Goal: Information Seeking & Learning: Learn about a topic

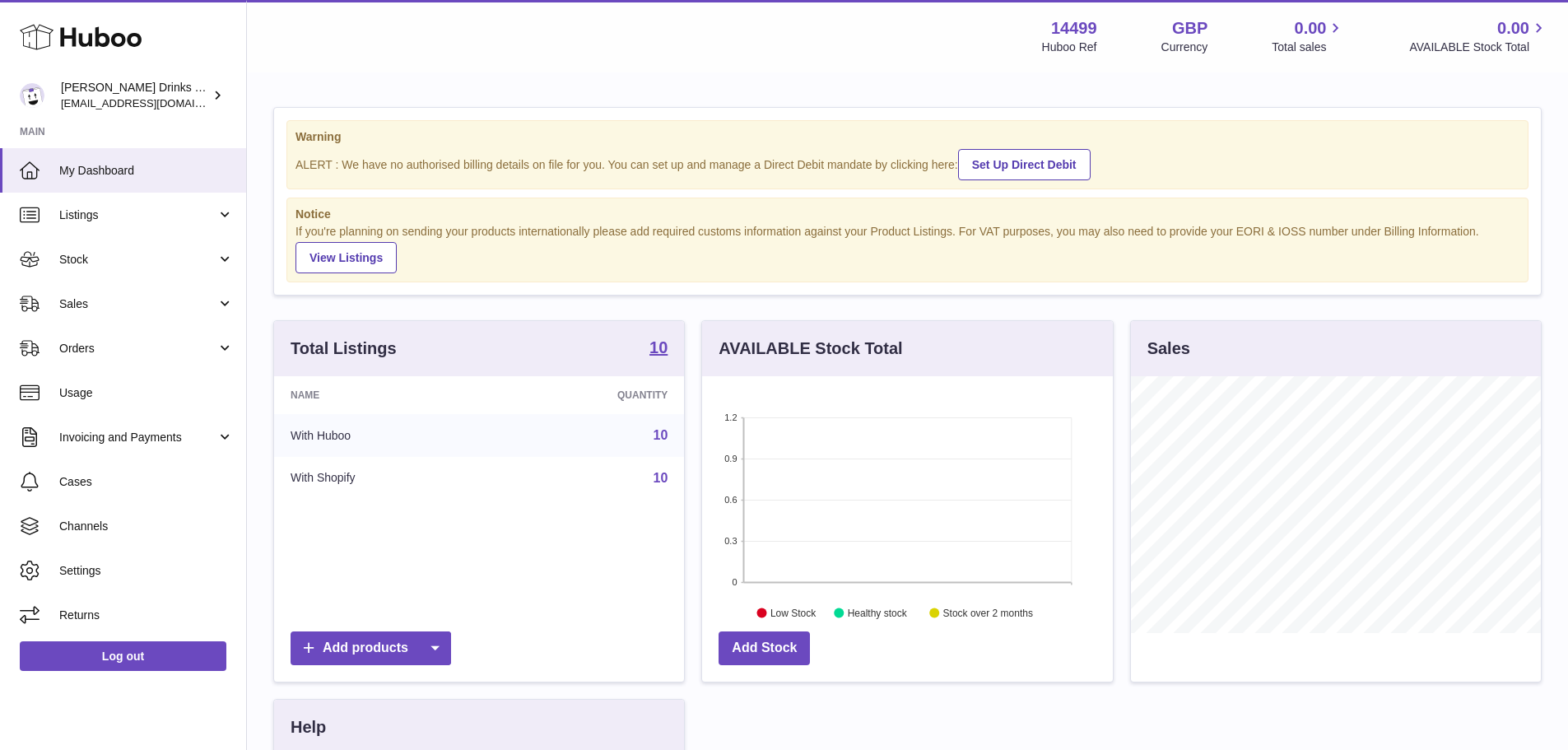
scroll to position [257, 410]
click at [109, 225] on link "Listings" at bounding box center [123, 215] width 246 height 45
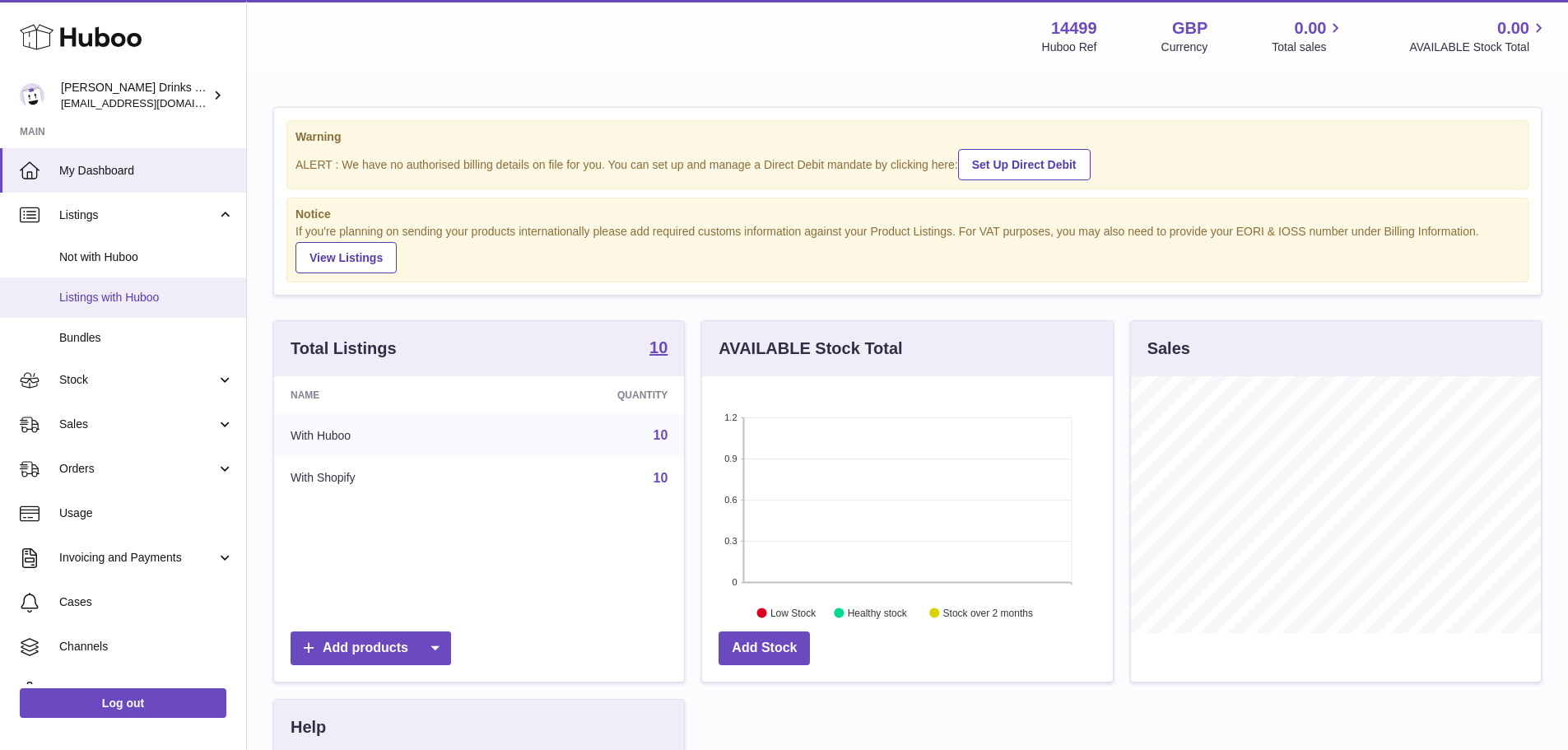
click at [117, 300] on span "Listings with Huboo" at bounding box center [146, 297] width 174 height 15
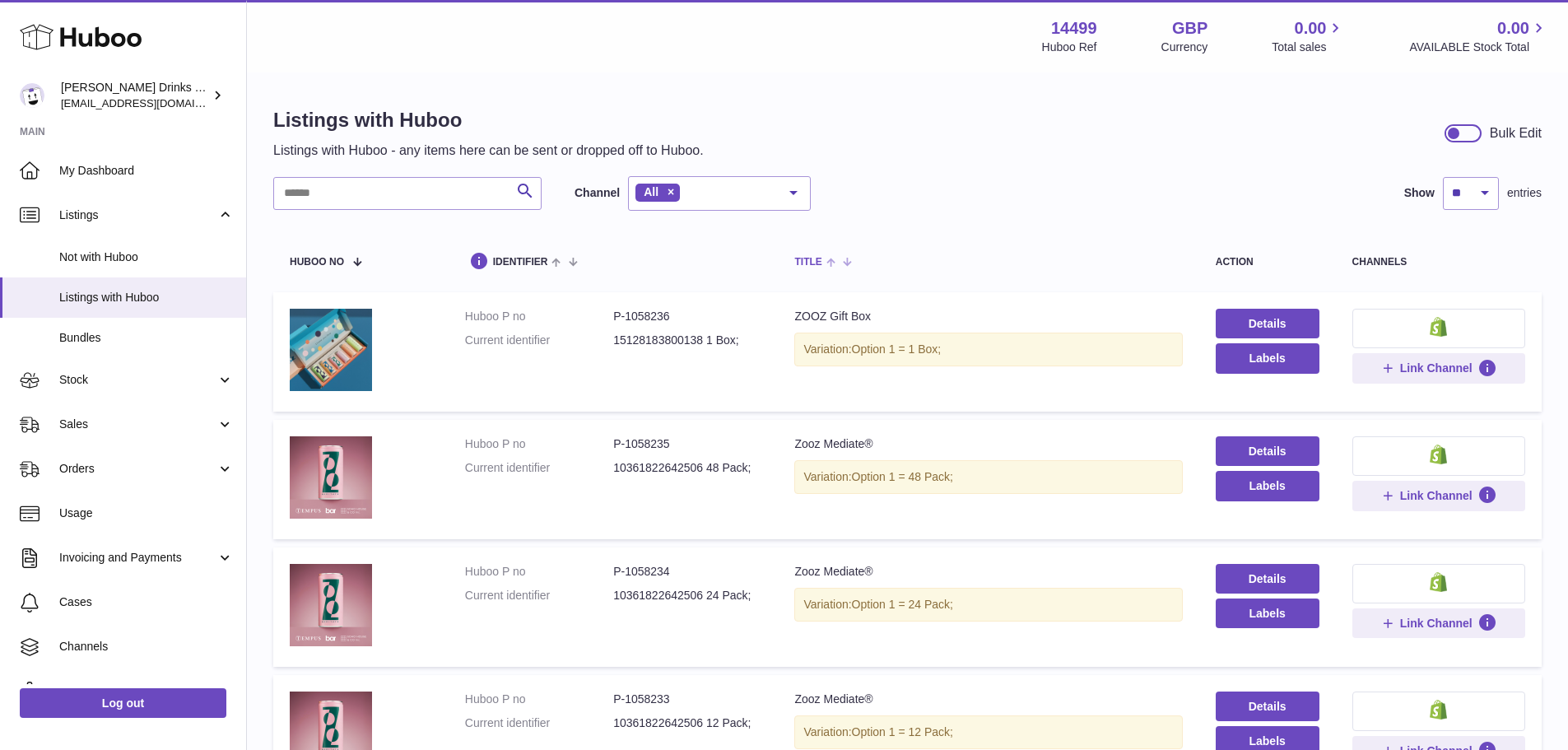
scroll to position [34, 0]
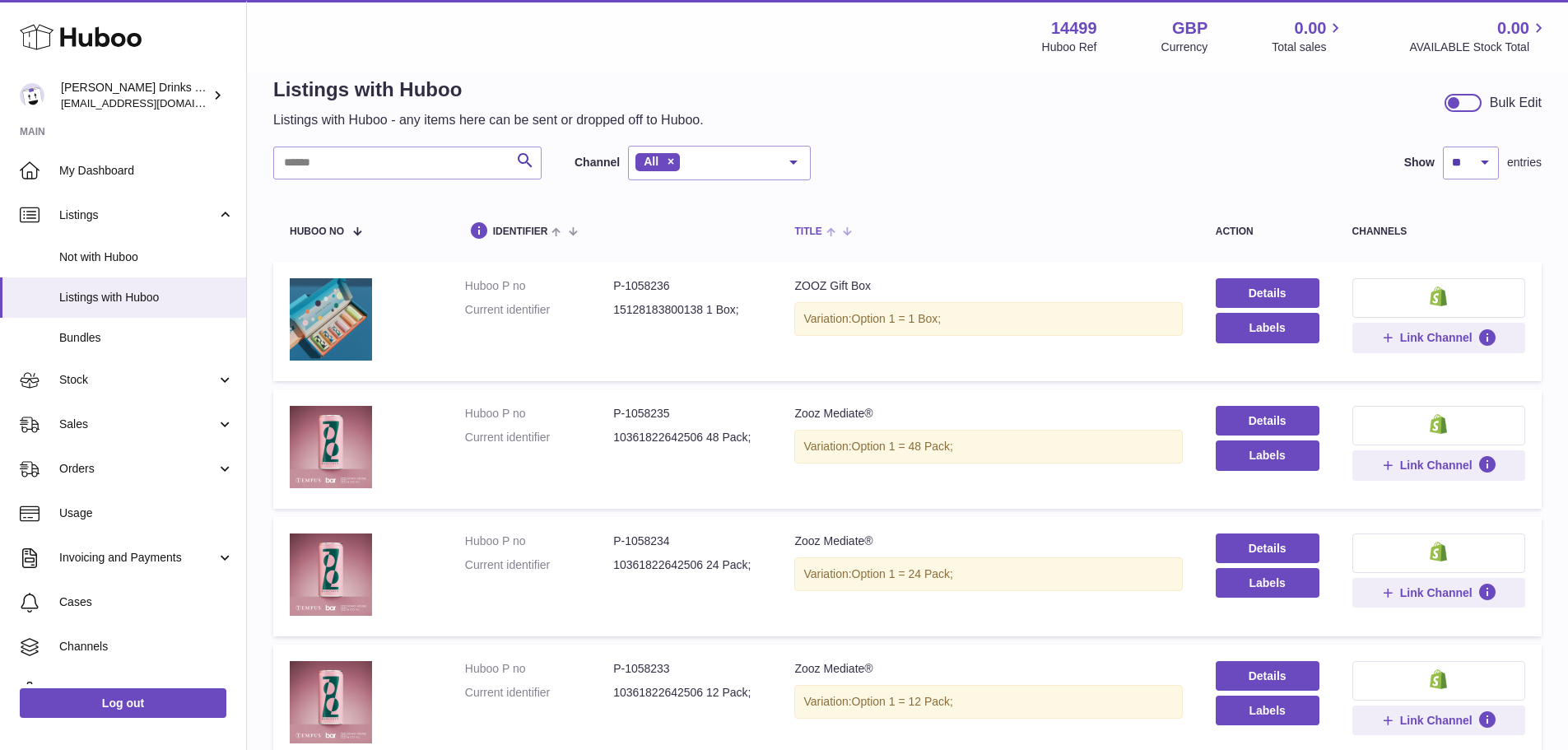
drag, startPoint x: 952, startPoint y: 203, endPoint x: 957, endPoint y: 250, distance: 47.3
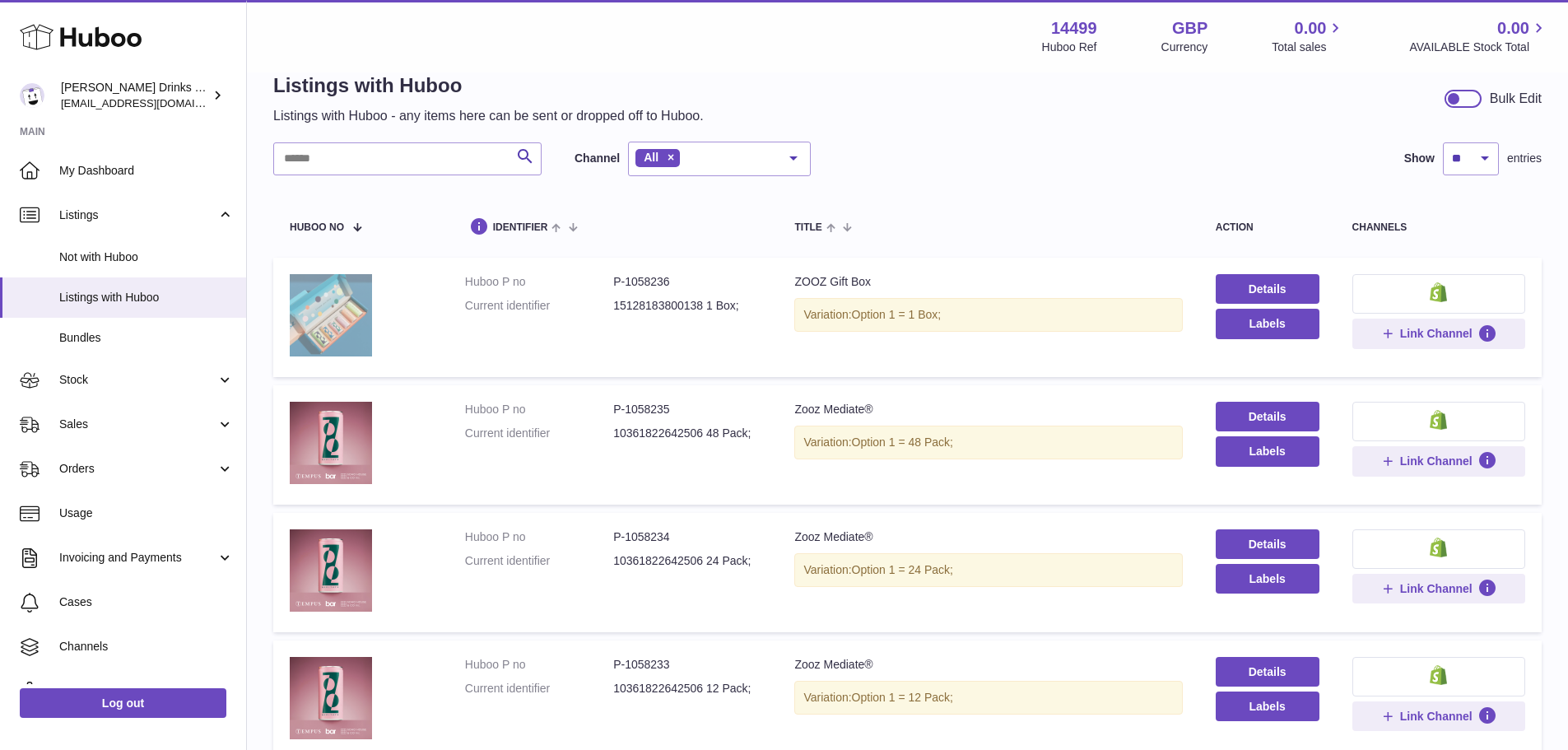
click at [355, 310] on img at bounding box center [331, 315] width 82 height 82
click at [1241, 412] on link "Details" at bounding box center [1267, 417] width 104 height 30
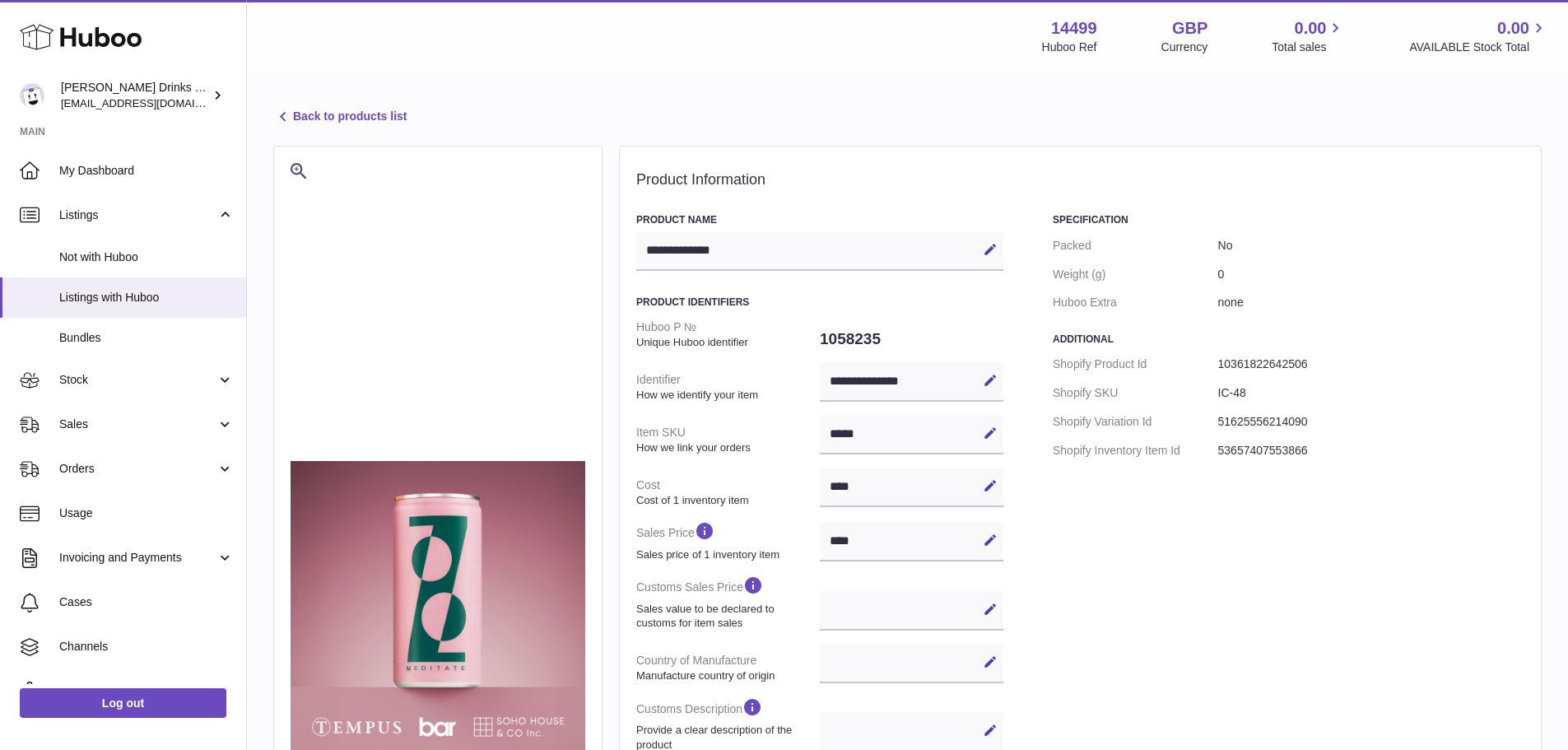
select select
select select "****"
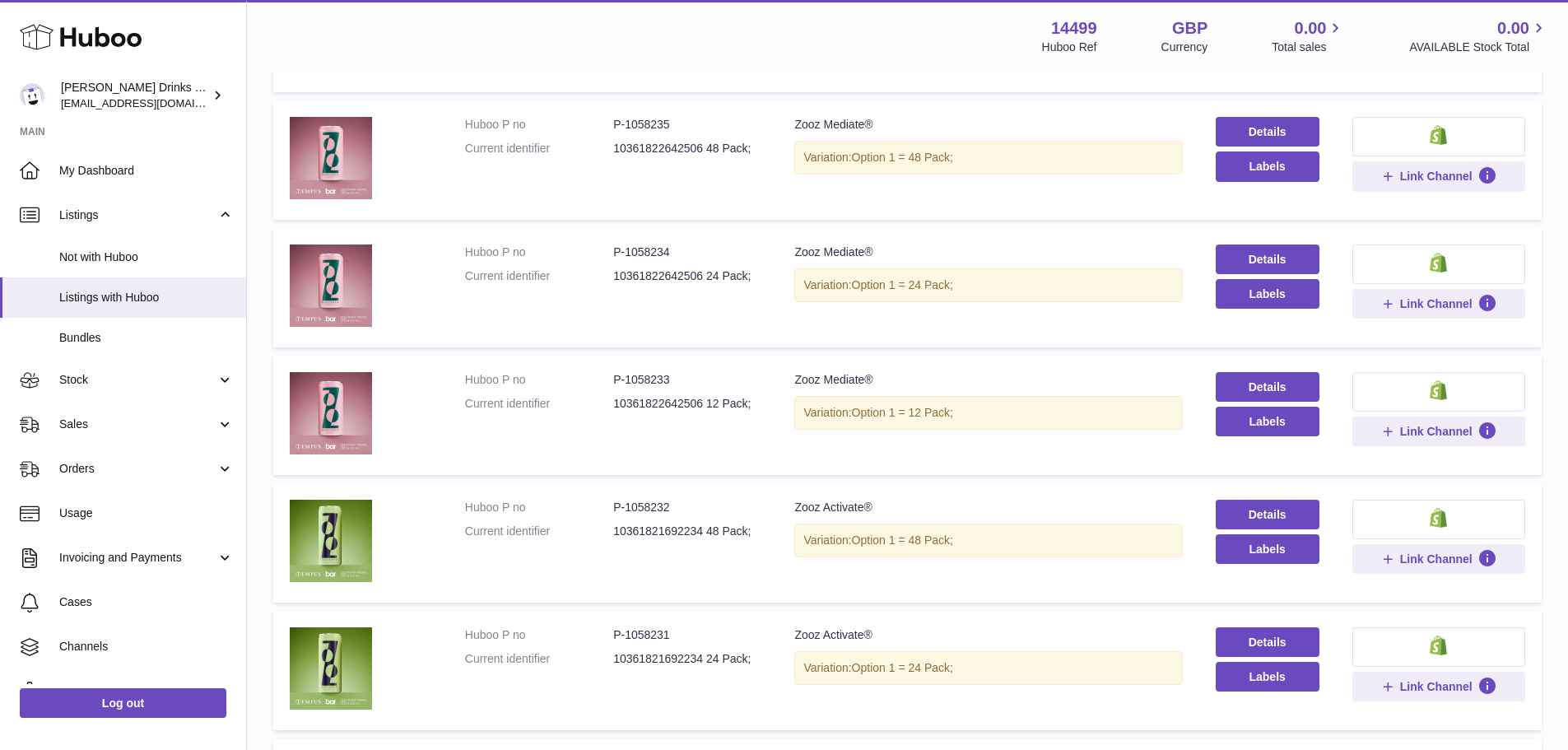
scroll to position [329, 0]
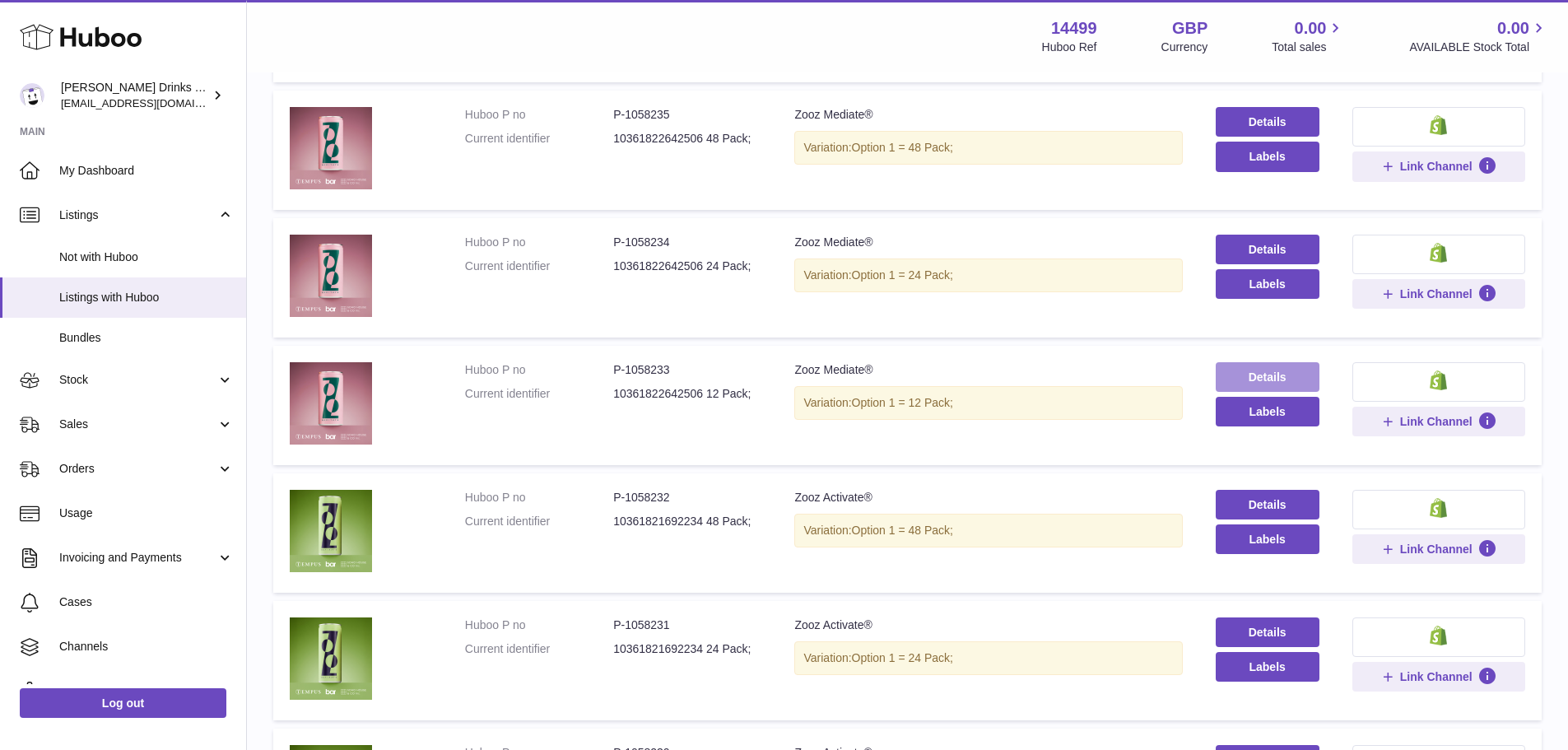
click at [1225, 377] on link "Details" at bounding box center [1267, 377] width 104 height 30
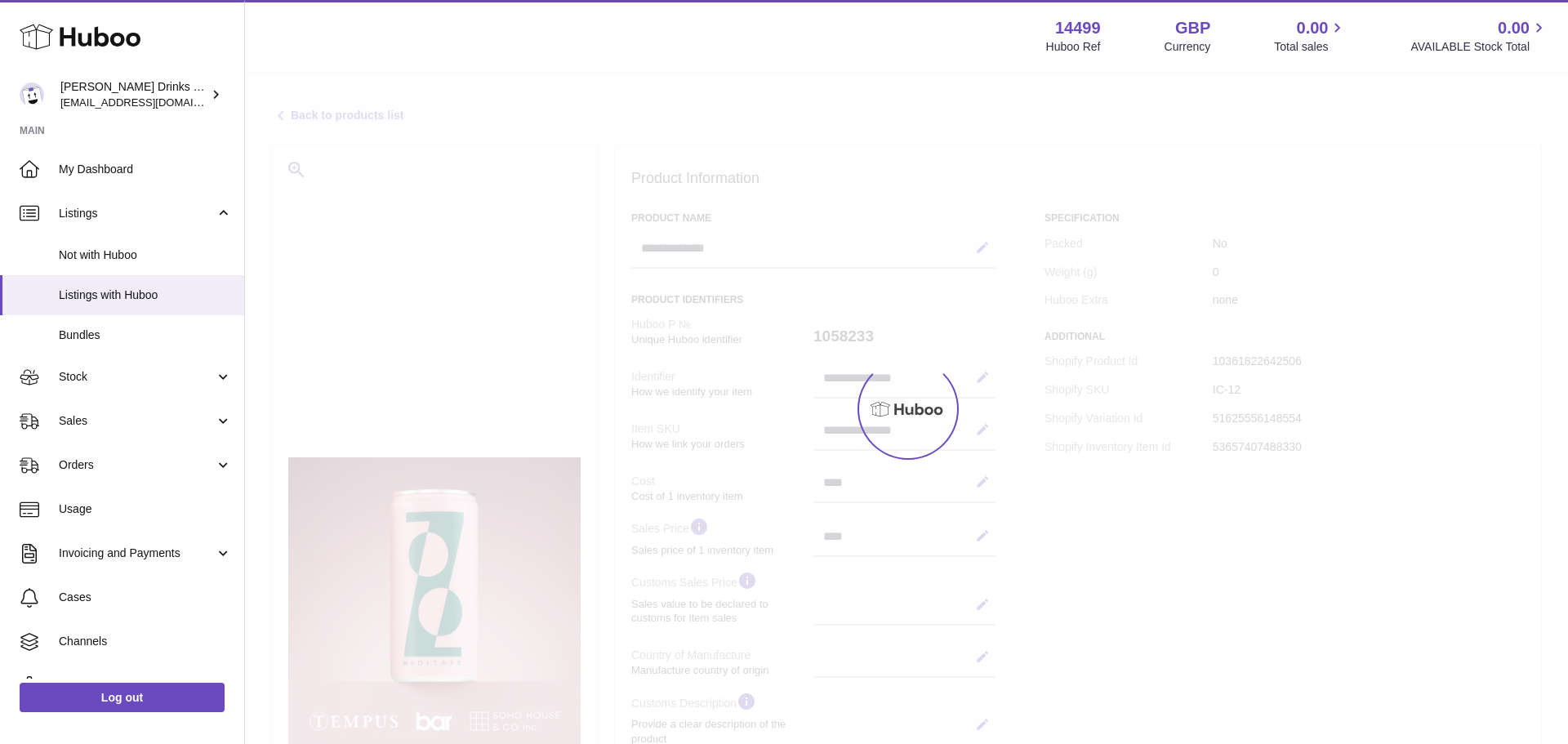
select select
select select "****"
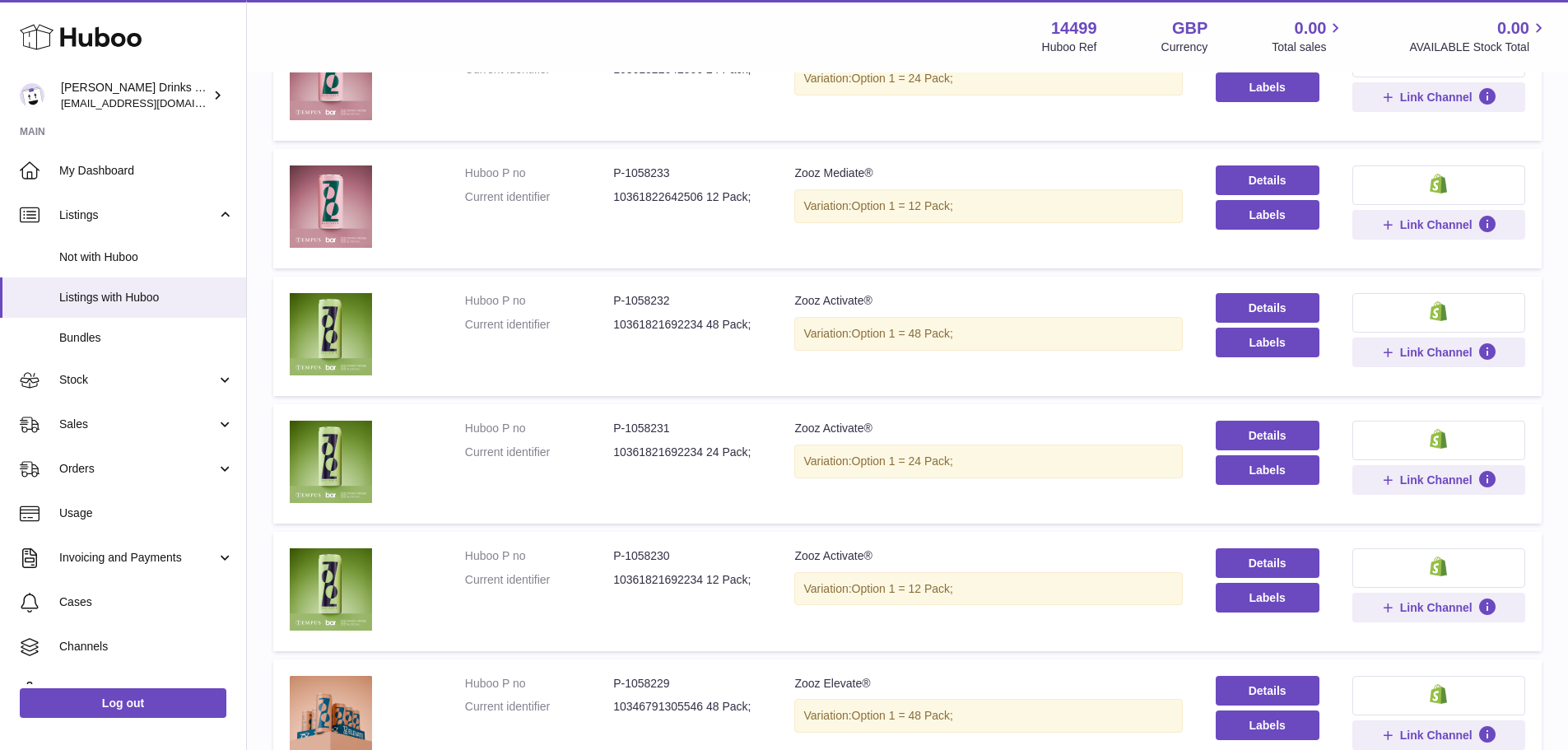
scroll to position [576, 0]
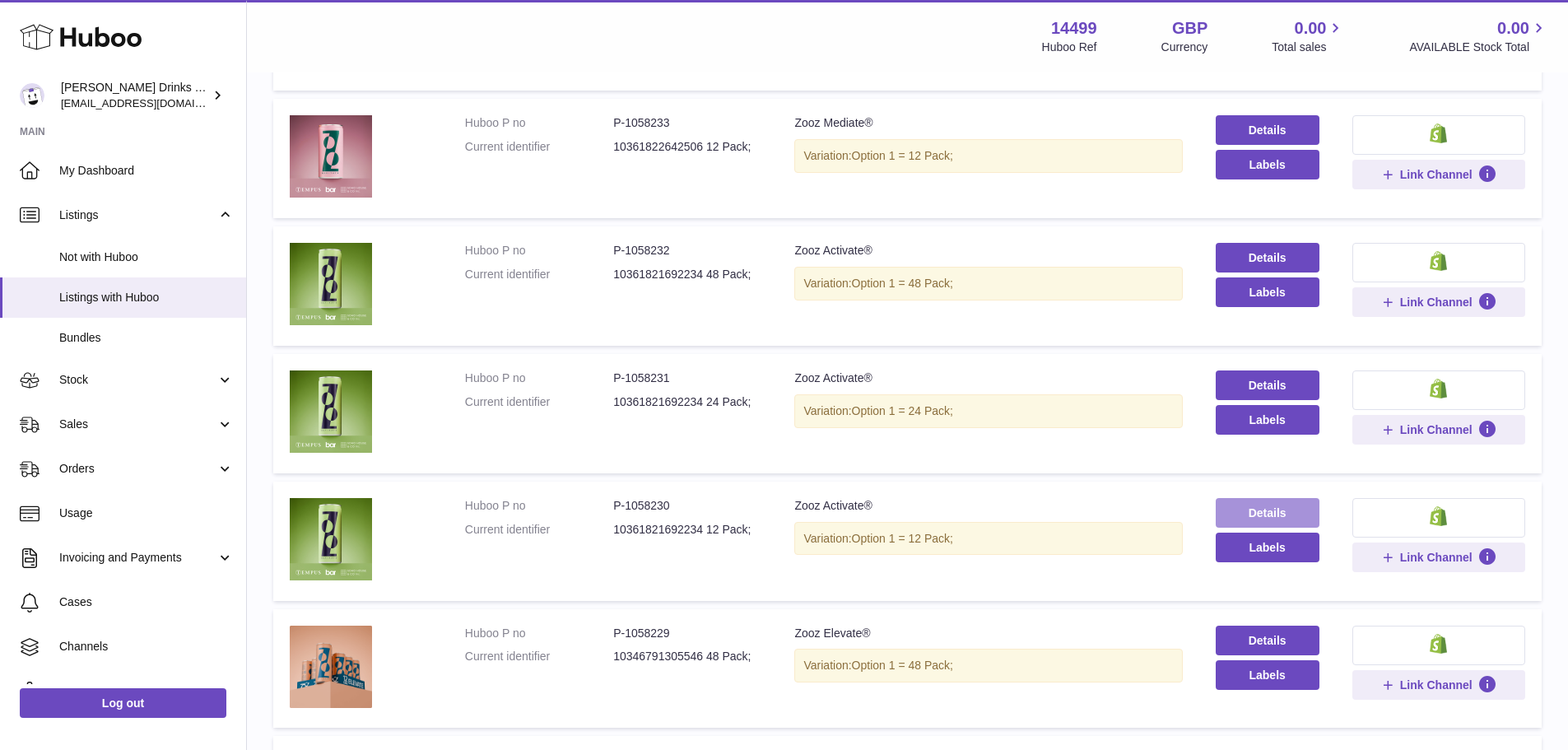
click at [1237, 509] on link "Details" at bounding box center [1267, 513] width 104 height 30
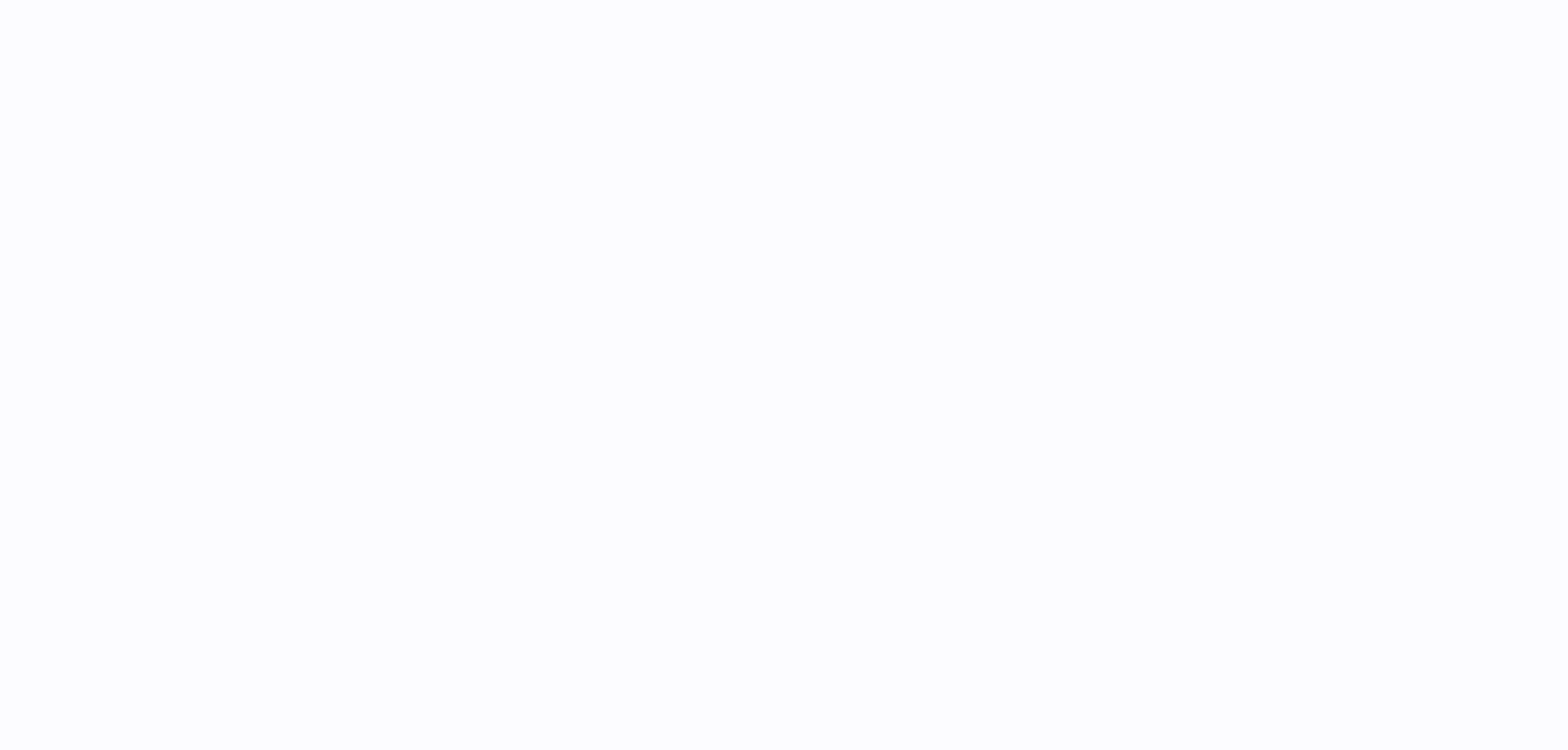
select select
select select "****"
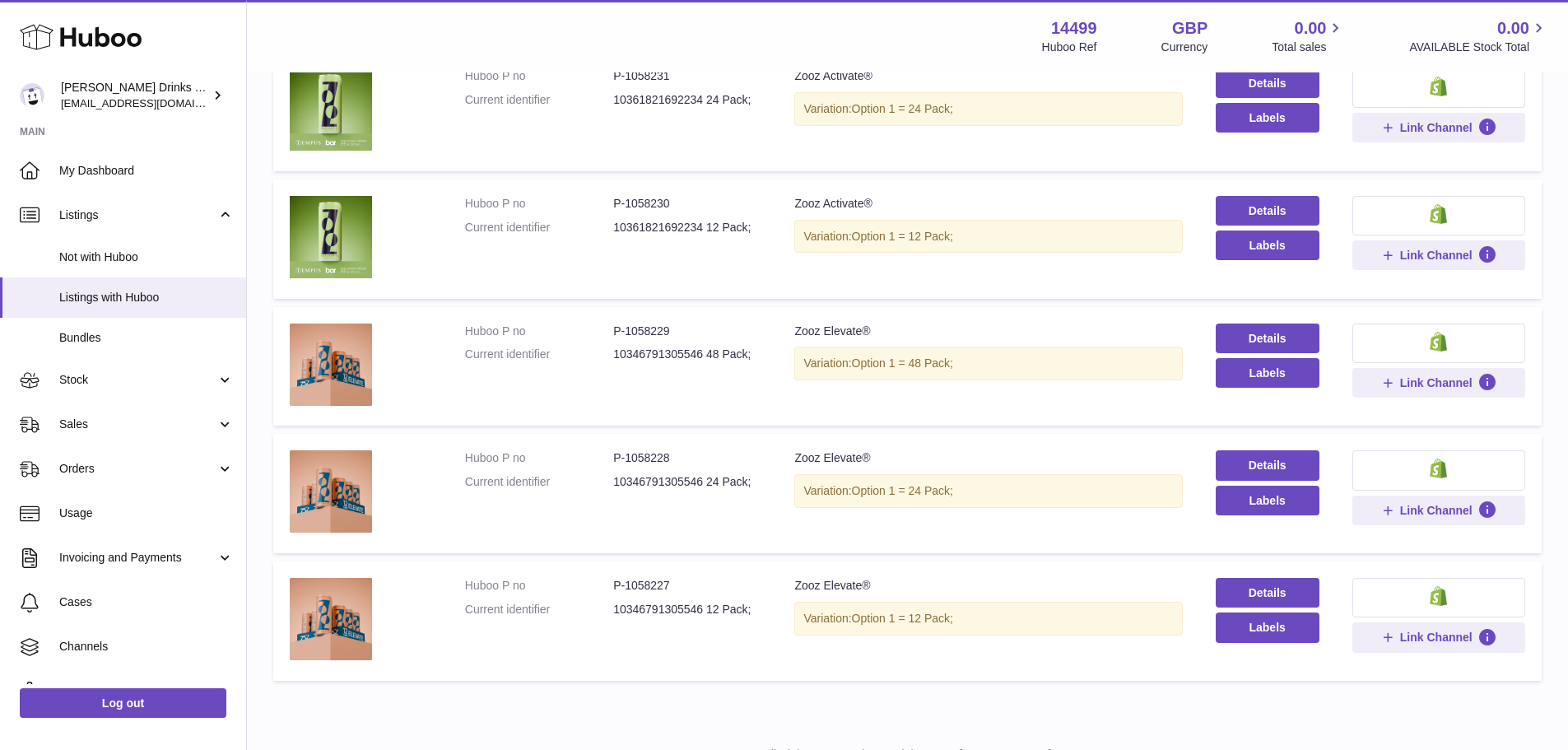
scroll to position [948, 0]
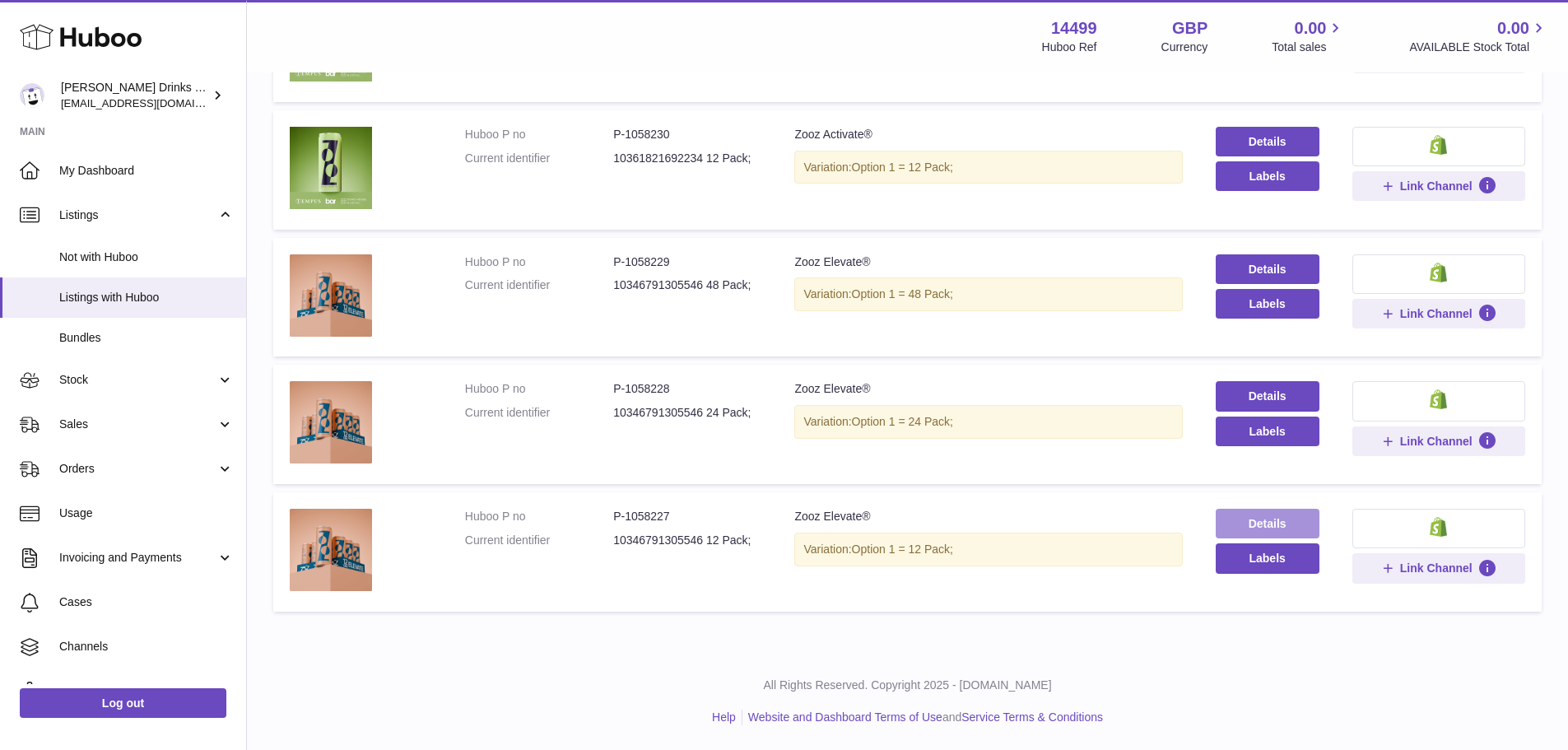
click at [1229, 518] on link "Details" at bounding box center [1267, 523] width 104 height 30
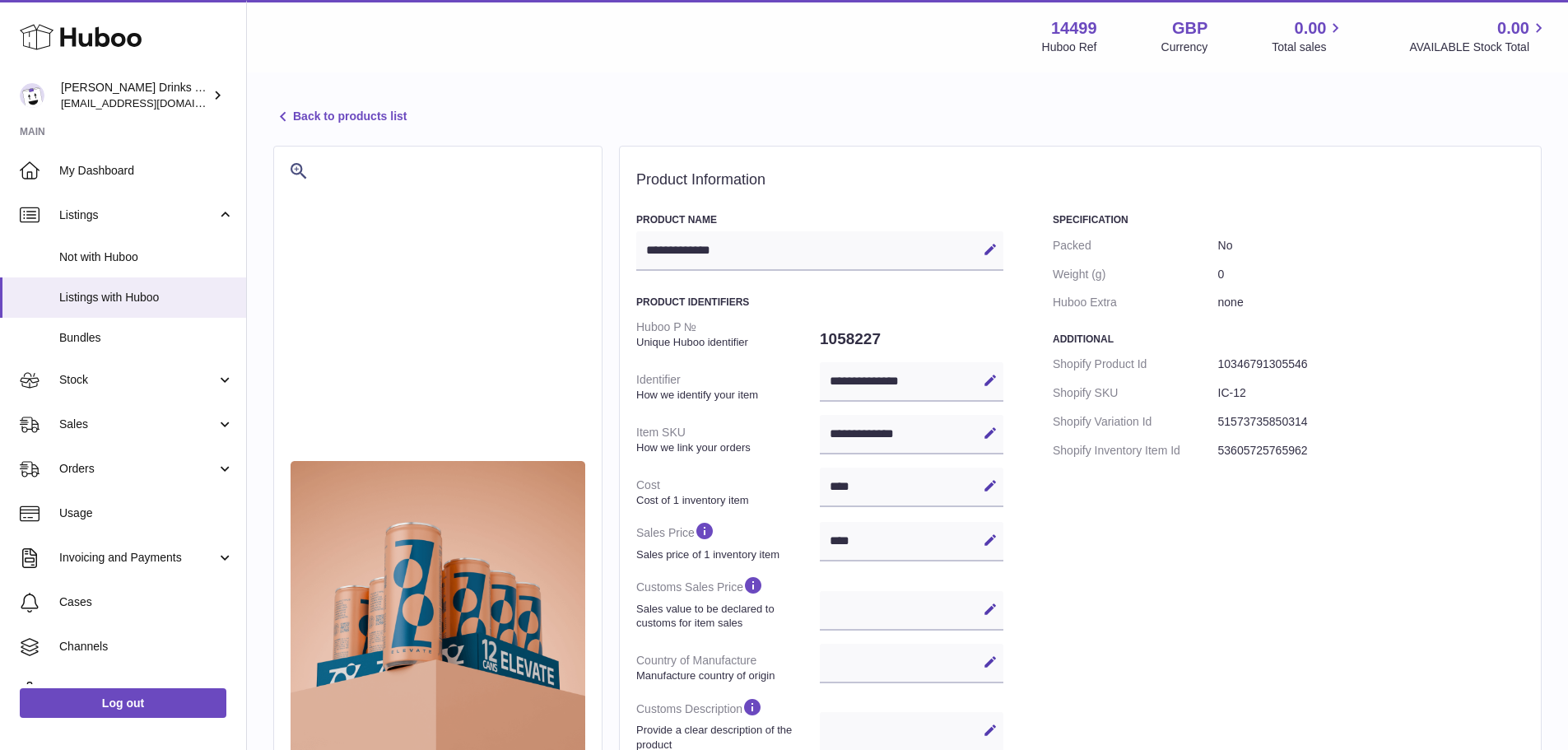
select select
select select "****"
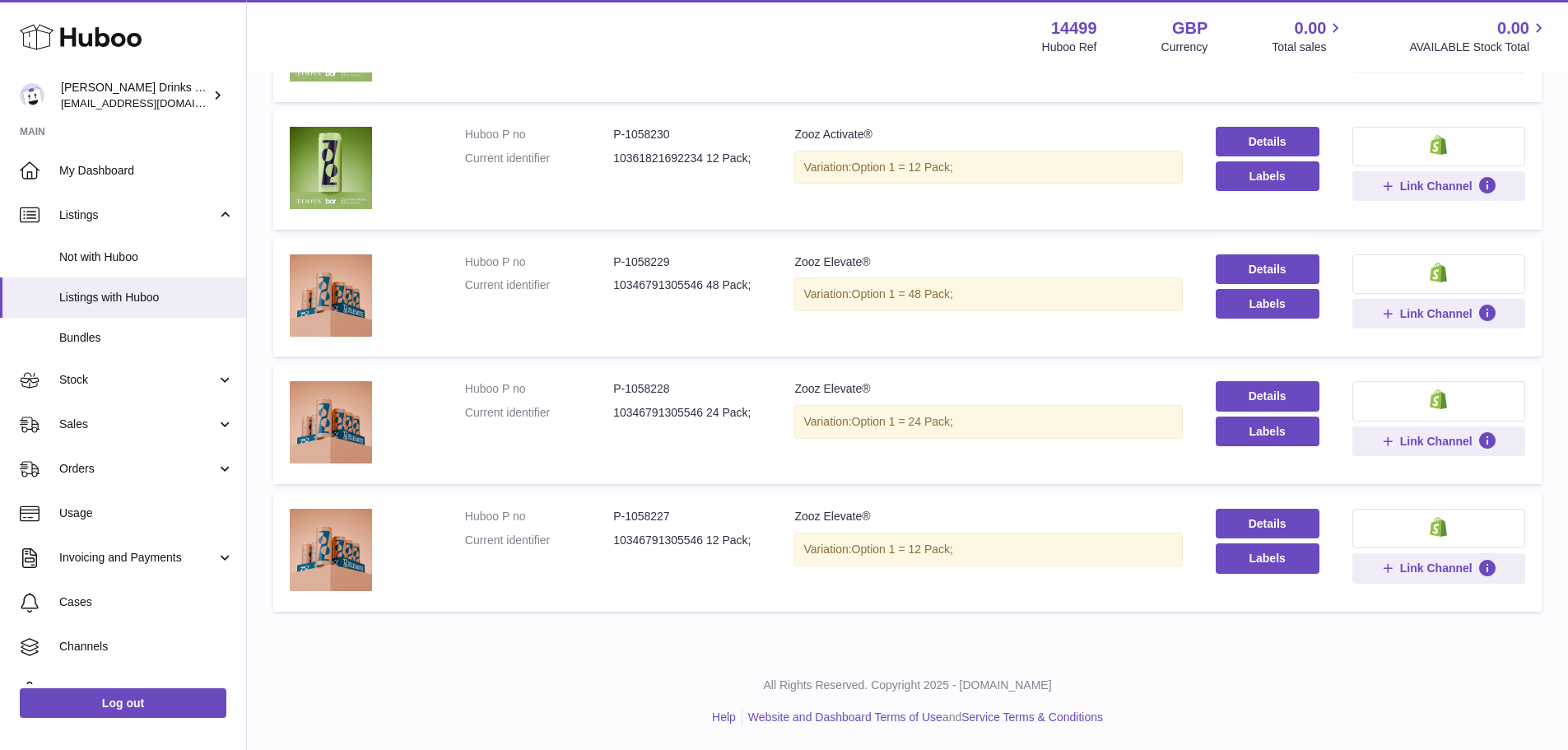
click at [889, 112] on td "Title Zooz Activate® Variation: Option 1 = 12 Pack;" at bounding box center [988, 169] width 421 height 119
